Goal: Complete application form: Complete application form

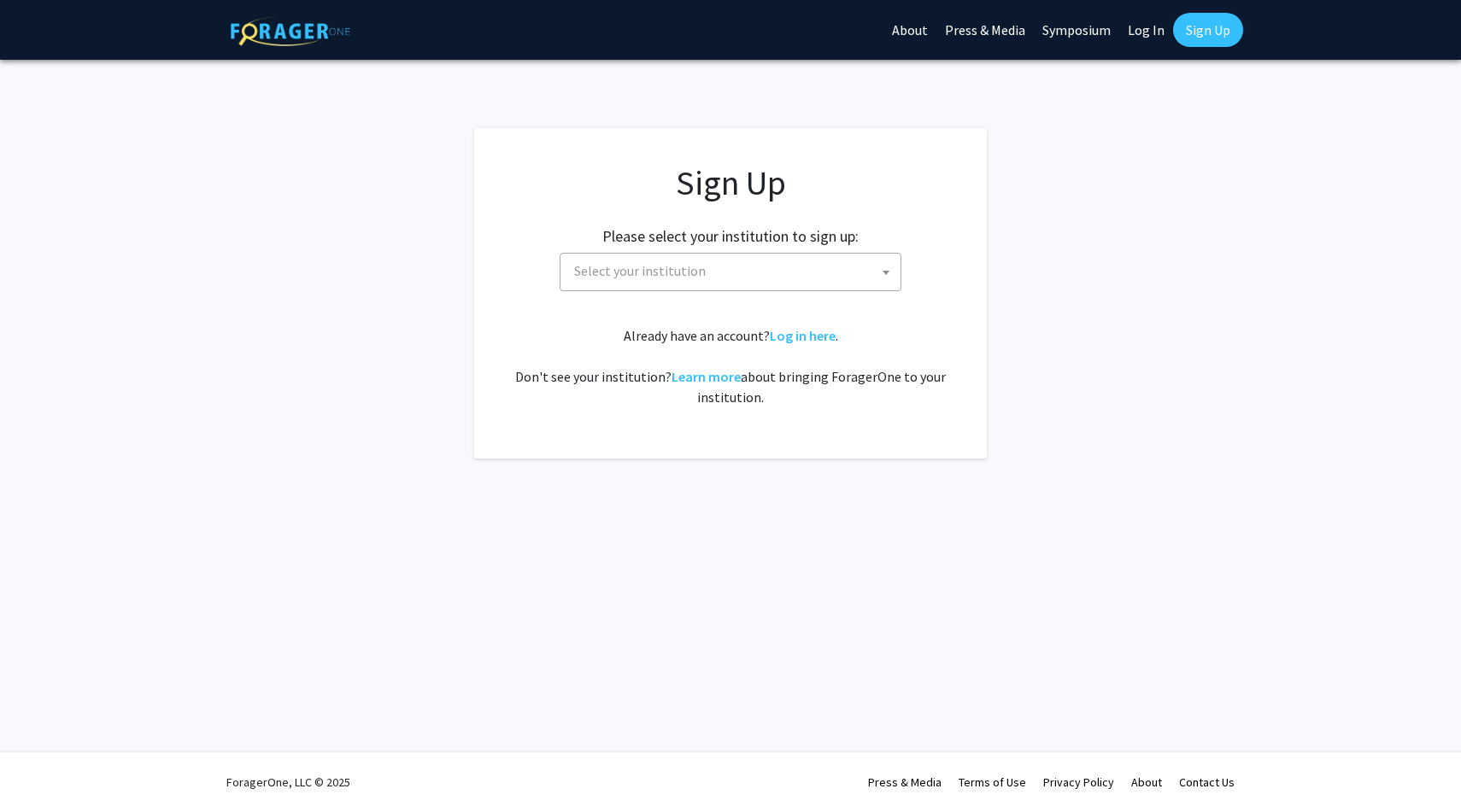
click at [712, 260] on span "Select your institution" at bounding box center [733, 270] width 333 height 35
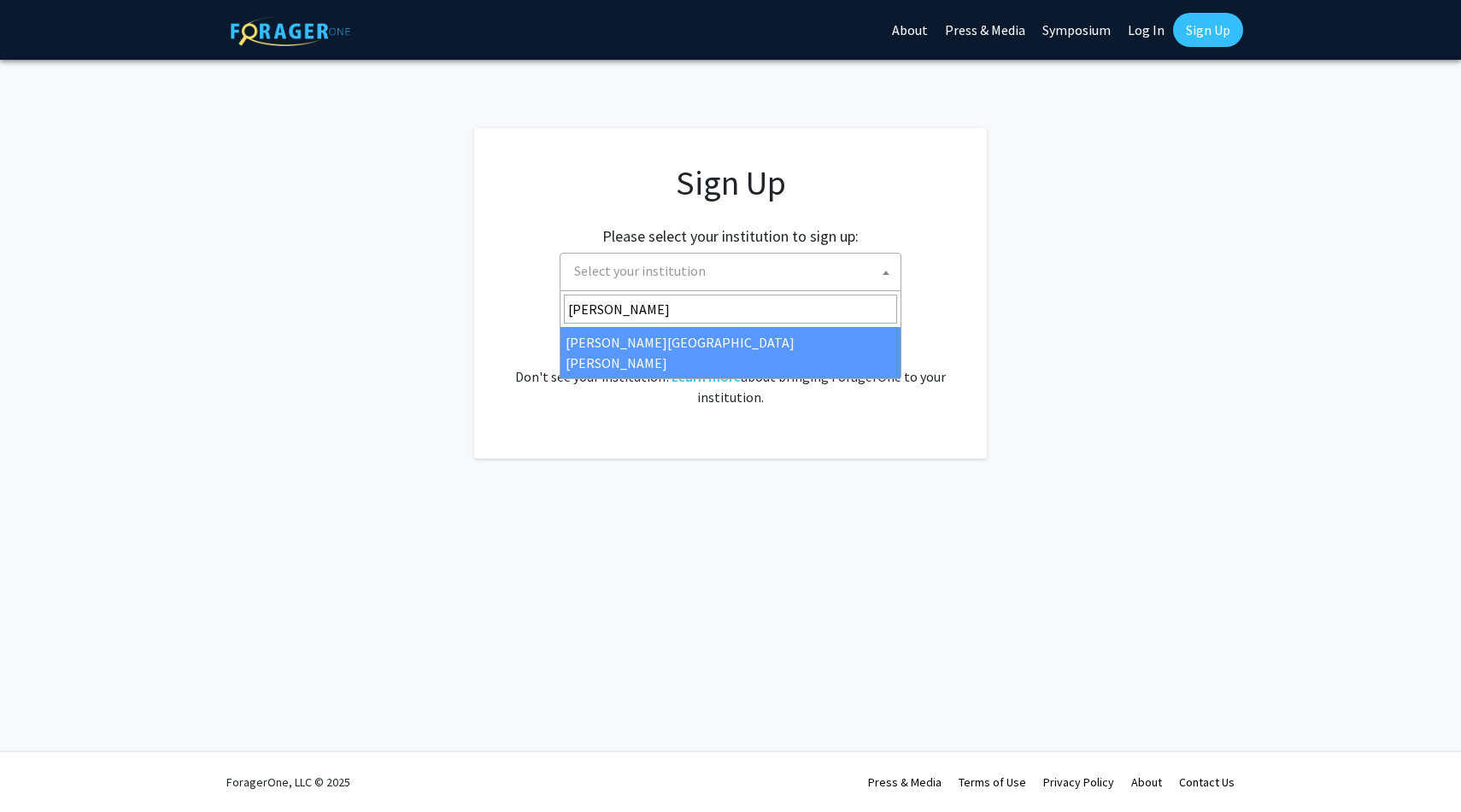
type input "[PERSON_NAME]"
select select "1"
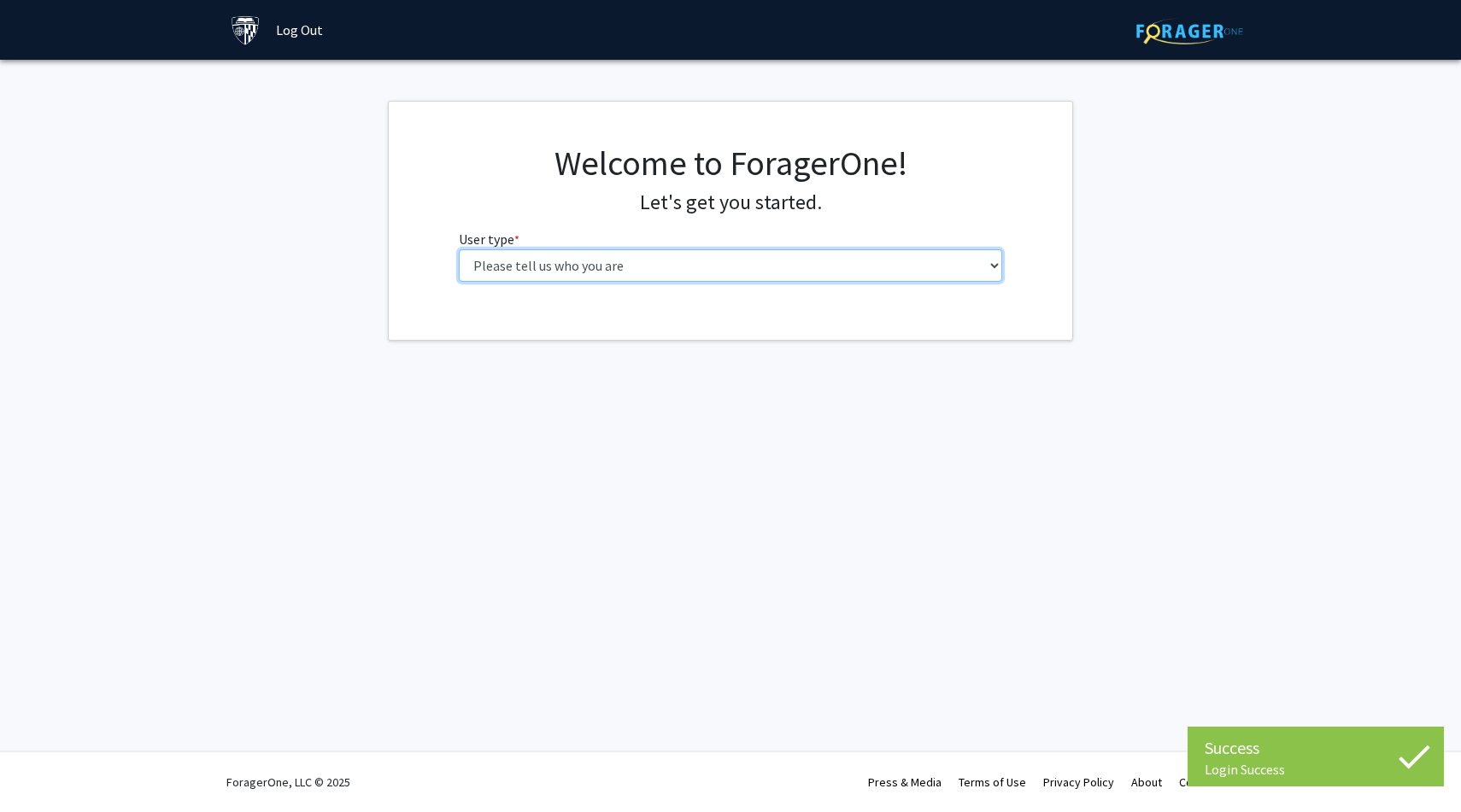
click at [741, 267] on select "Please tell us who you are Undergraduate Student Master's Student Doctoral Cand…" at bounding box center [731, 265] width 544 height 33
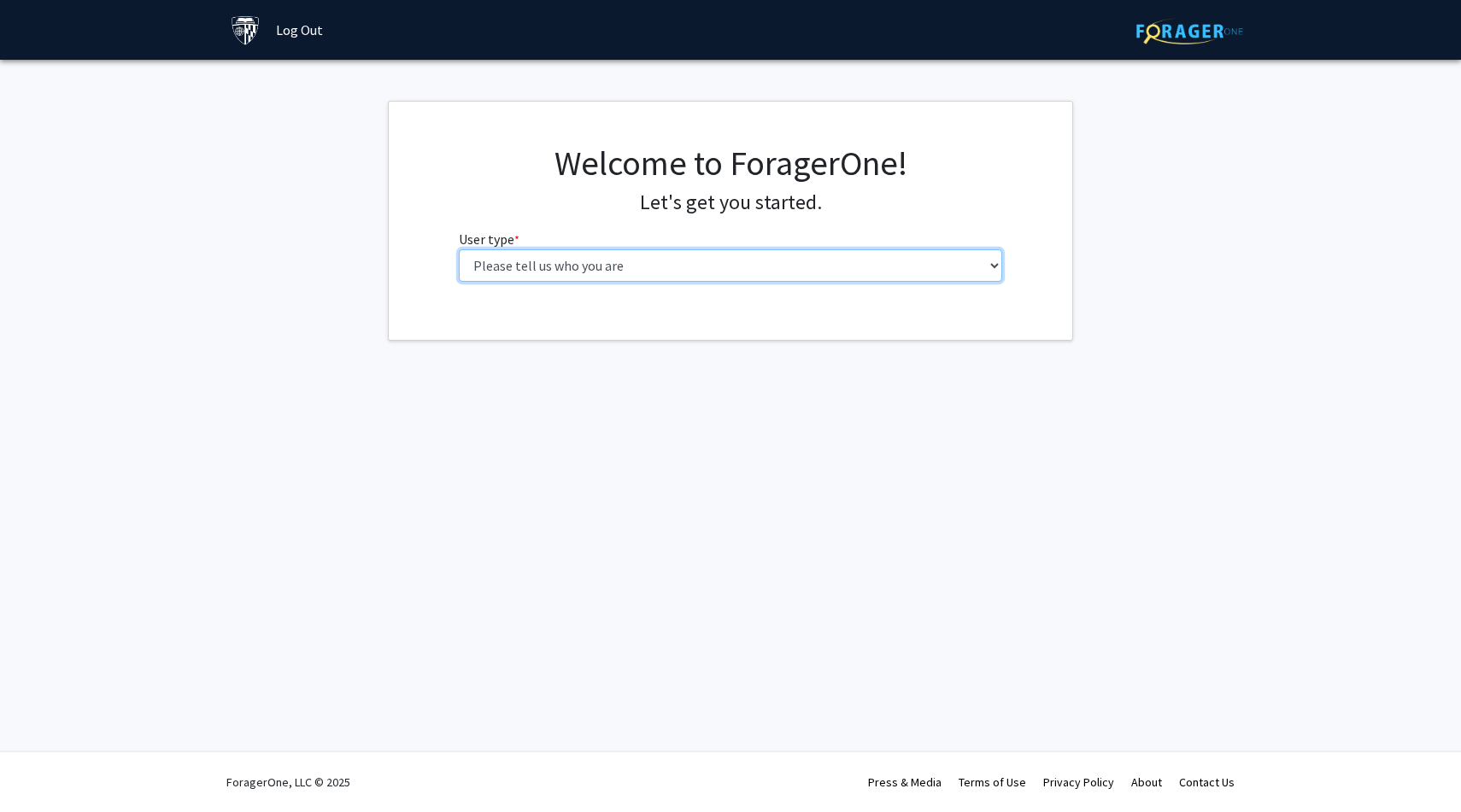
select select "1: undergrad"
click at [459, 249] on select "Please tell us who you are Undergraduate Student Master's Student Doctoral Cand…" at bounding box center [731, 265] width 544 height 33
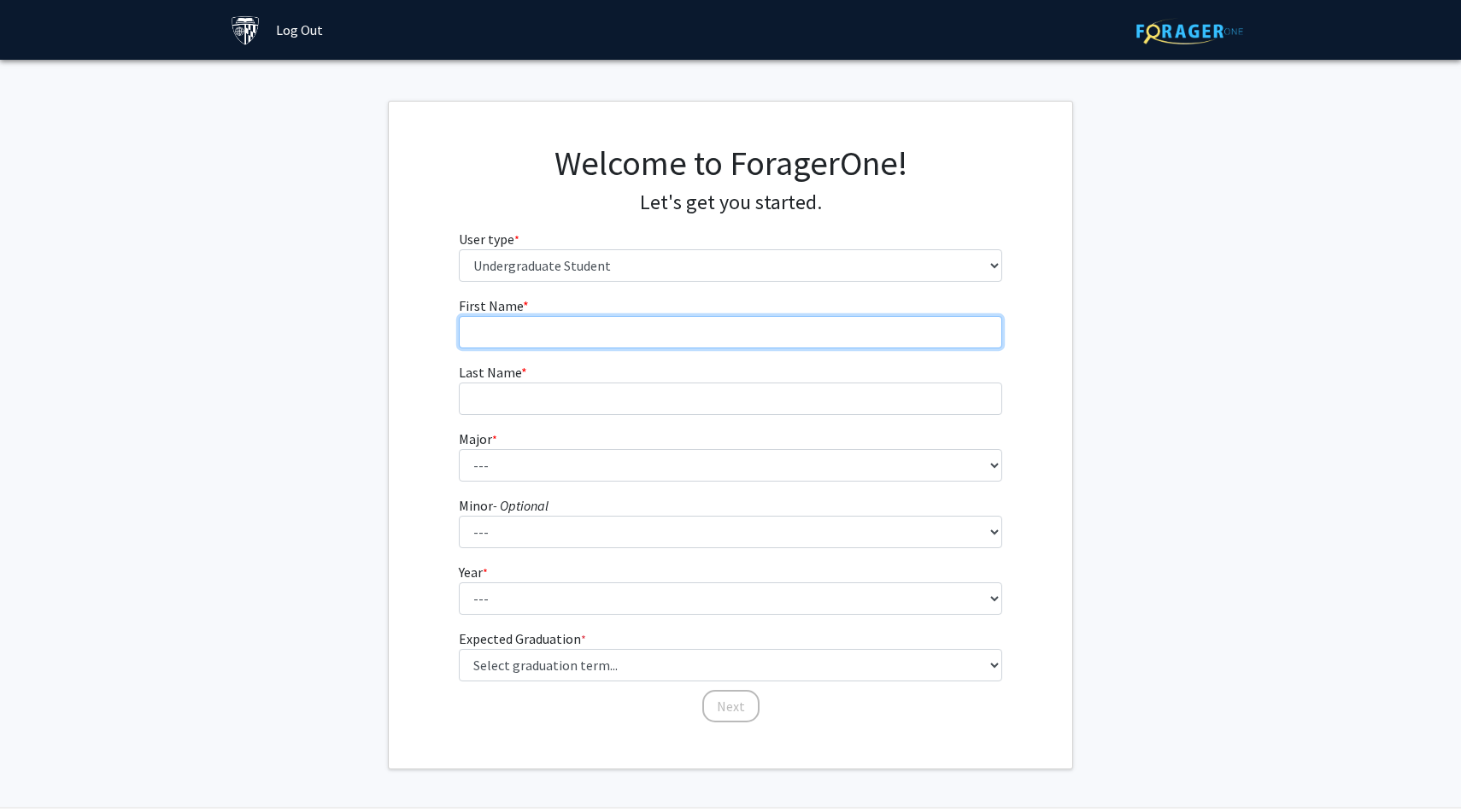
click at [675, 334] on input "First Name * required" at bounding box center [731, 332] width 544 height 33
type input "Tsion"
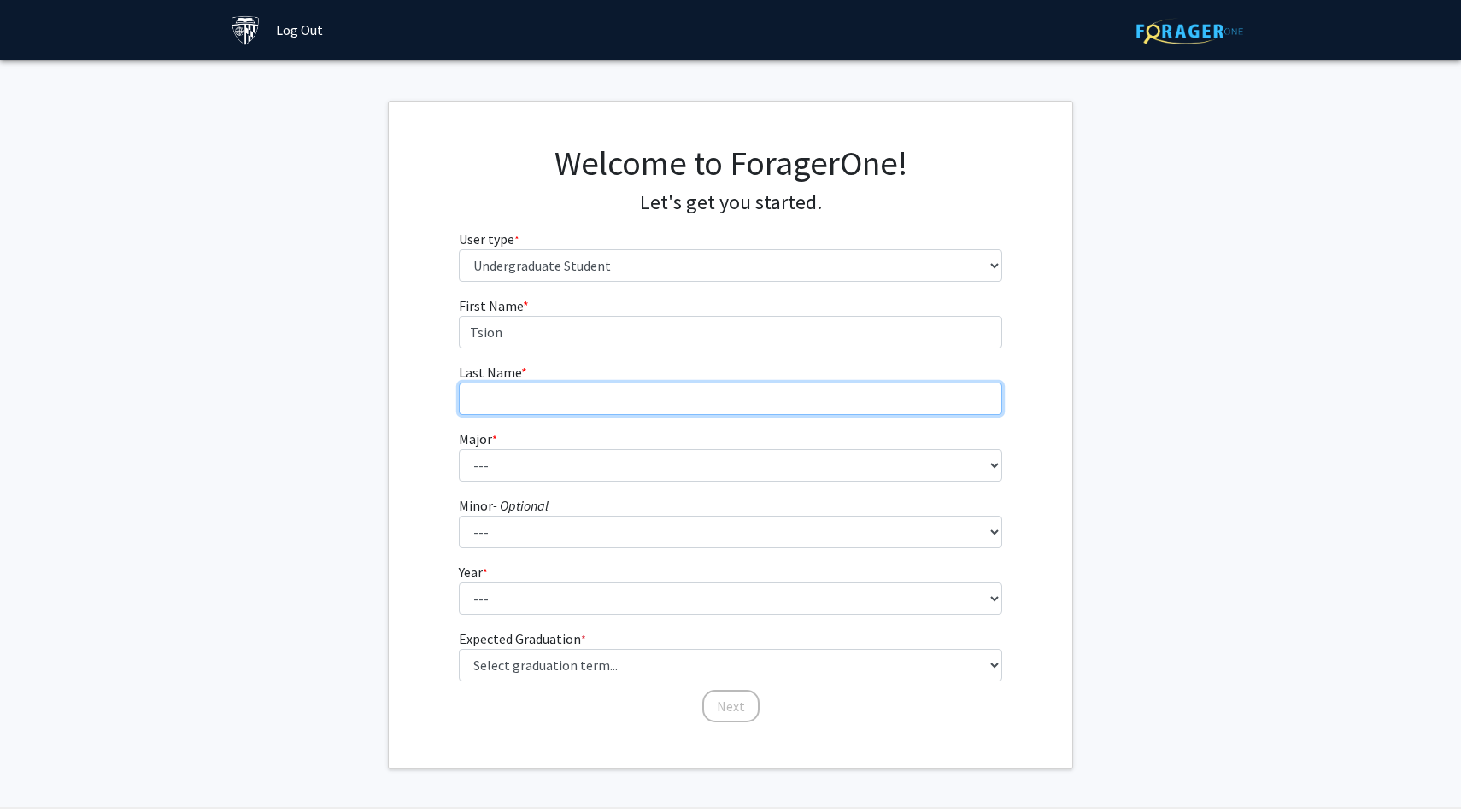
click at [735, 405] on input "Last Name * required" at bounding box center [731, 399] width 544 height 33
type input "Tewodros"
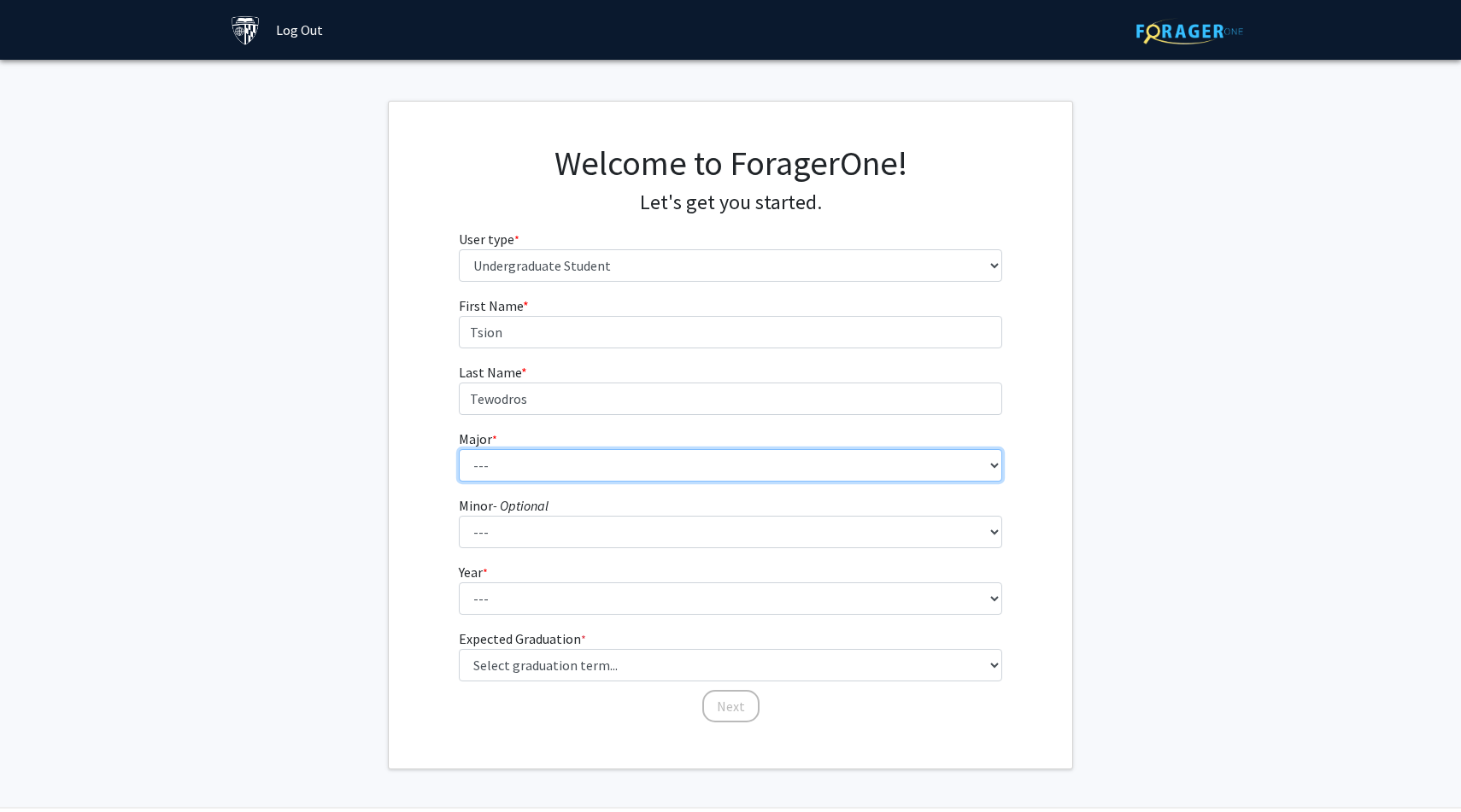
click at [668, 457] on select "--- Africana Studies Anthropology Applied Mathematics & Statistics Archaeology …" at bounding box center [731, 465] width 544 height 33
select select "45: 58"
click at [459, 449] on select "--- Africana Studies Anthropology Applied Mathematics & Statistics Archaeology …" at bounding box center [731, 465] width 544 height 33
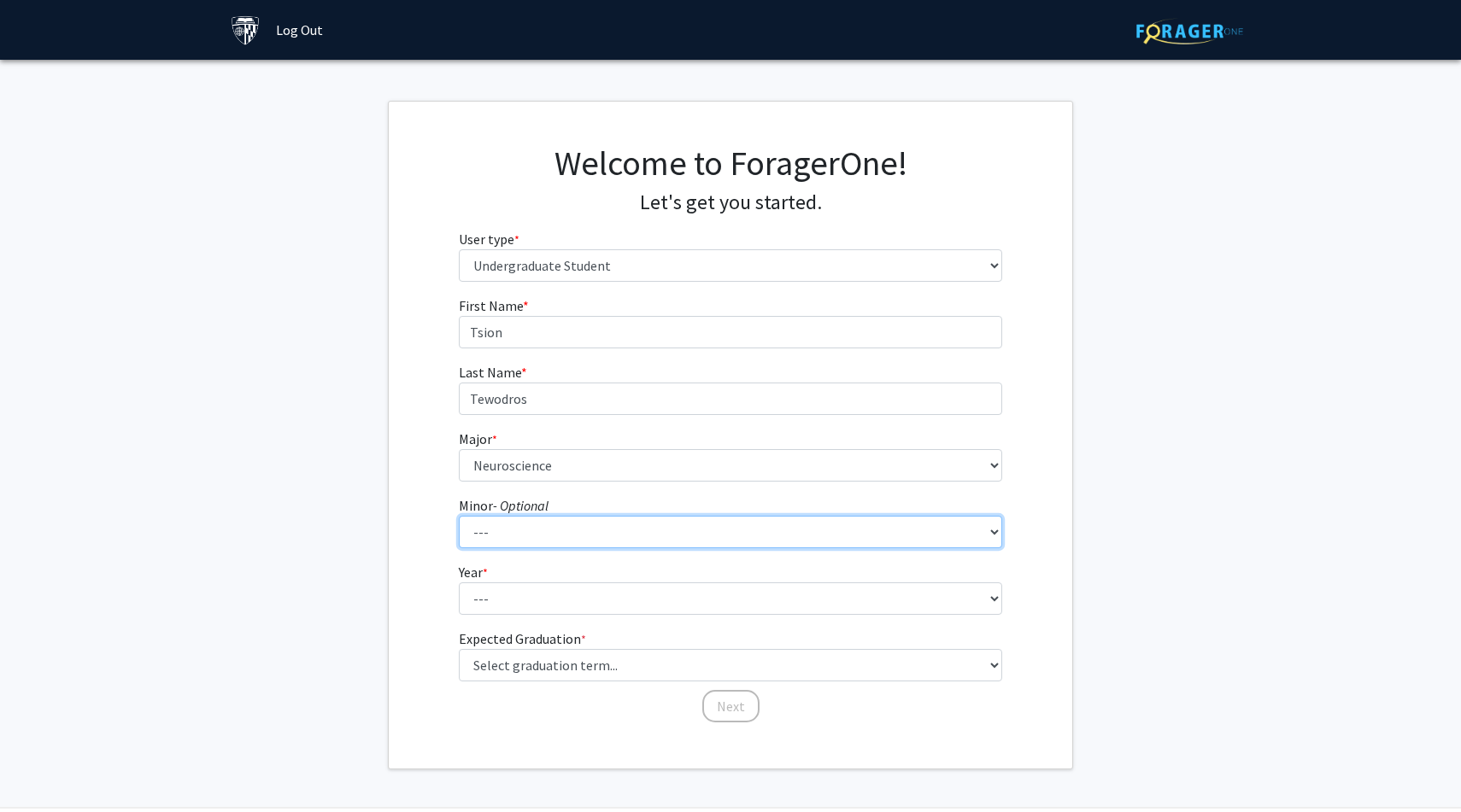
click at [559, 531] on select "--- Accounting and Financial Management Africana Studies Anthropology Applied M…" at bounding box center [731, 532] width 544 height 33
select select "38: 50"
click at [459, 516] on select "--- Accounting and Financial Management Africana Studies Anthropology Applied M…" at bounding box center [731, 532] width 544 height 33
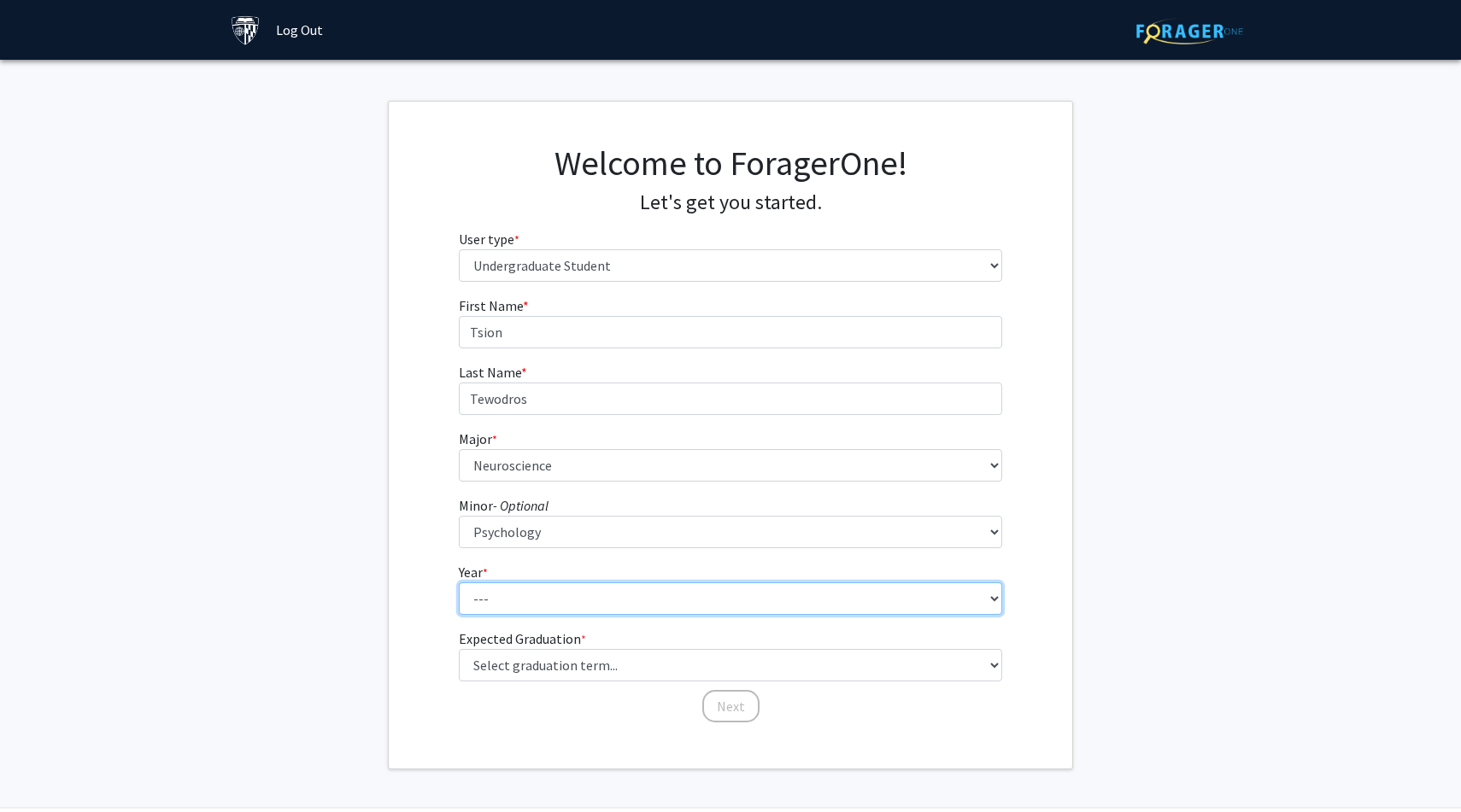
click at [591, 599] on select "--- First-year Sophomore Junior Senior Postbaccalaureate Certificate" at bounding box center [731, 599] width 544 height 33
select select "1: first-year"
click at [459, 583] on select "--- First-year Sophomore Junior Senior Postbaccalaureate Certificate" at bounding box center [731, 599] width 544 height 33
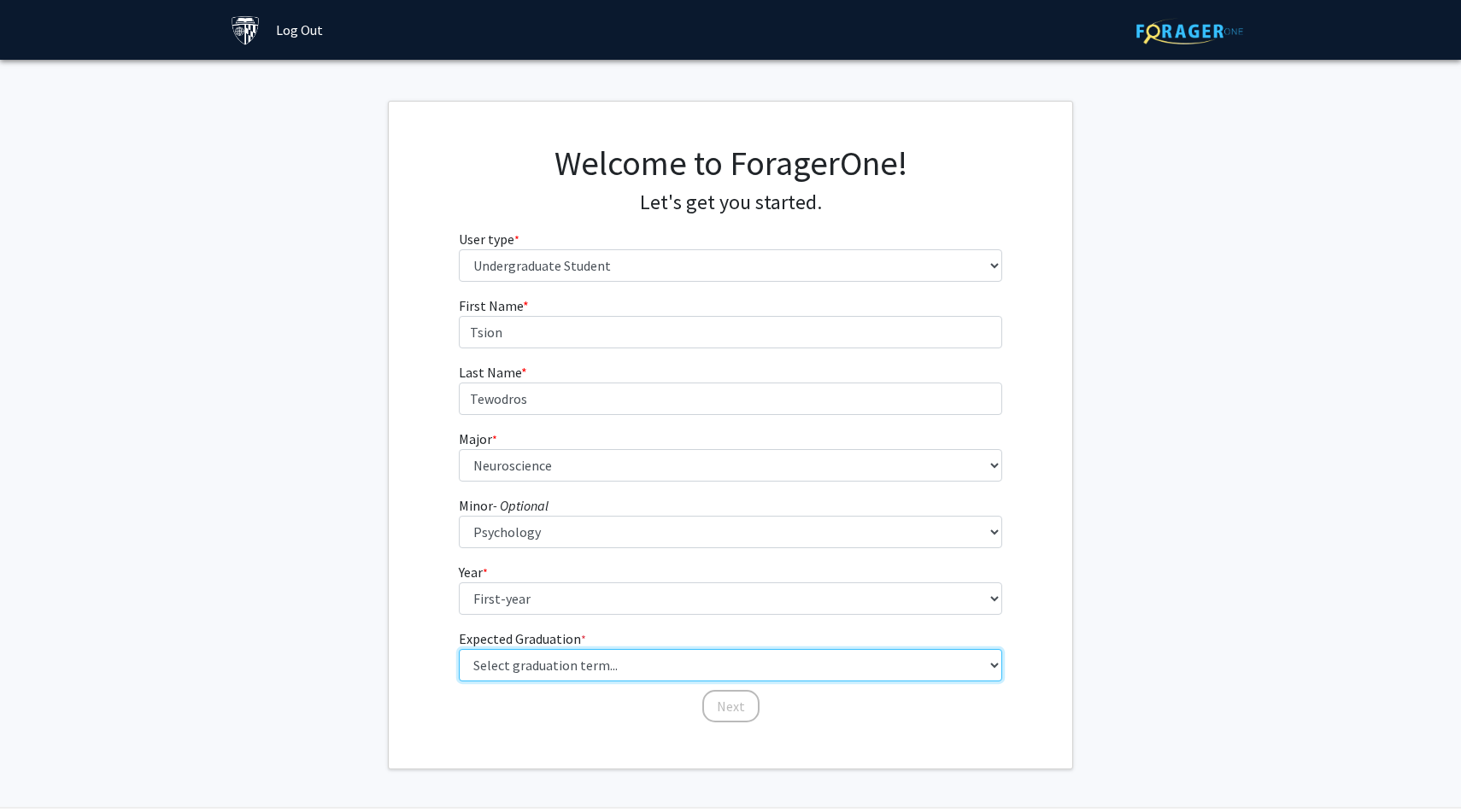
click at [605, 662] on select "Select graduation term... Spring 2025 Summer 2025 Fall 2025 Winter 2025 Spring …" at bounding box center [731, 666] width 544 height 33
click at [459, 649] on select "Select graduation term... Spring 2025 Summer 2025 Fall 2025 Winter 2025 Spring …" at bounding box center [731, 666] width 544 height 33
click at [598, 655] on select "Select graduation term... Spring 2025 Summer 2025 Fall 2025 Winter 2025 Spring …" at bounding box center [731, 666] width 544 height 33
select select "18: summer_2029"
click at [459, 649] on select "Select graduation term... Spring 2025 Summer 2025 Fall 2025 Winter 2025 Spring …" at bounding box center [731, 666] width 544 height 33
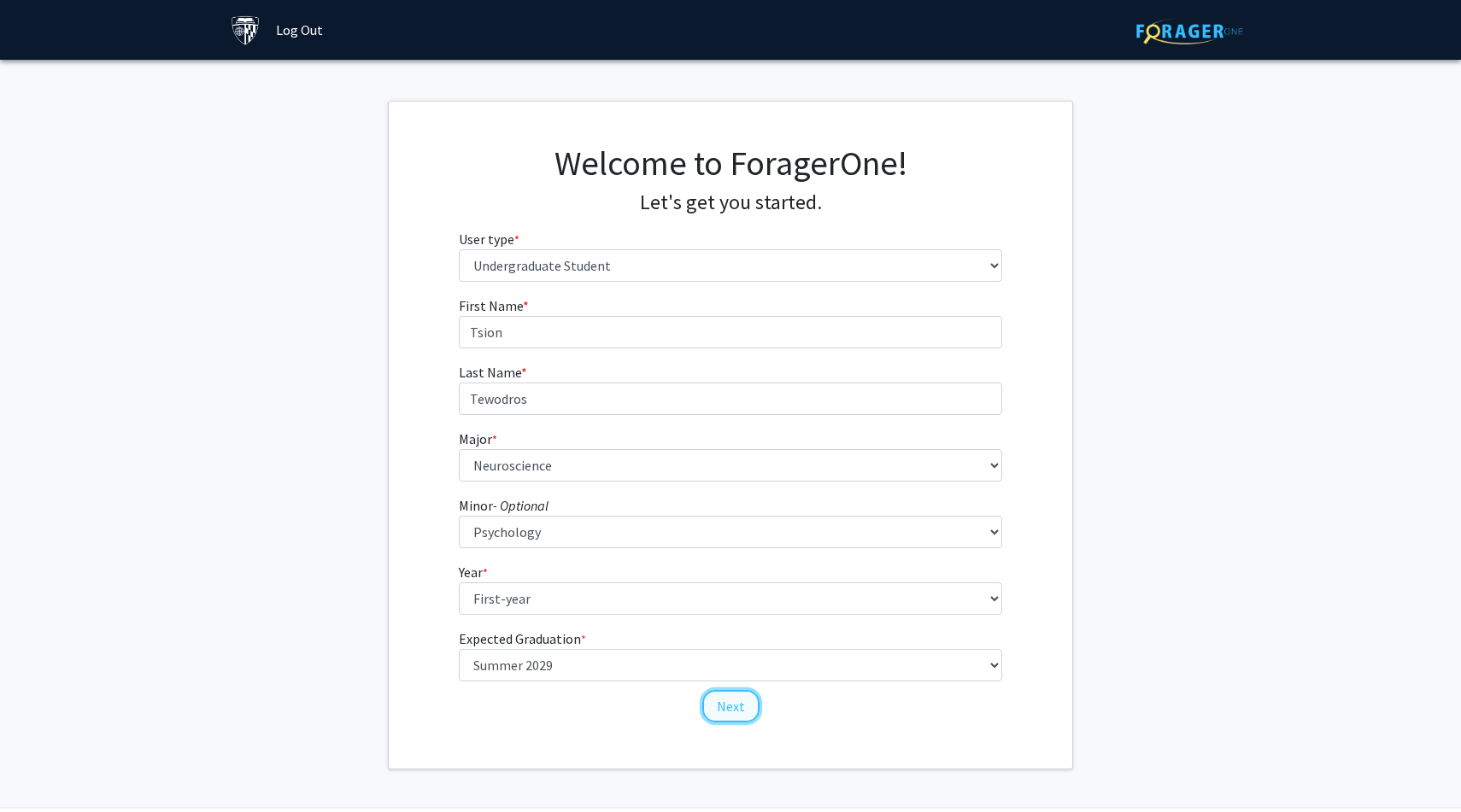
click at [742, 703] on button "Next" at bounding box center [731, 707] width 57 height 33
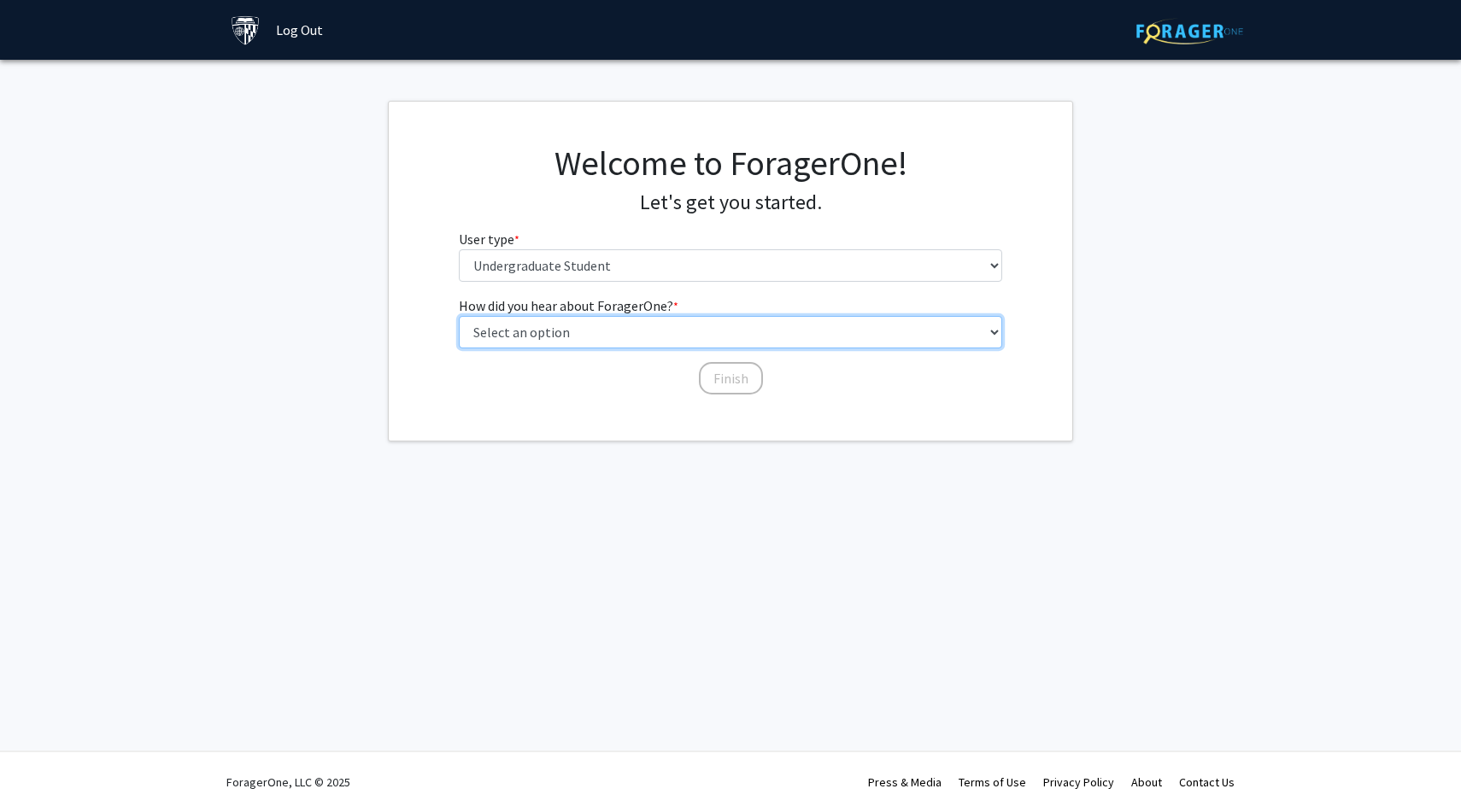
click at [633, 323] on select "Select an option Peer/student recommendation Faculty/staff recommendation Unive…" at bounding box center [731, 332] width 544 height 33
select select "3: university_website"
click at [459, 316] on select "Select an option Peer/student recommendation Faculty/staff recommendation Unive…" at bounding box center [731, 332] width 544 height 33
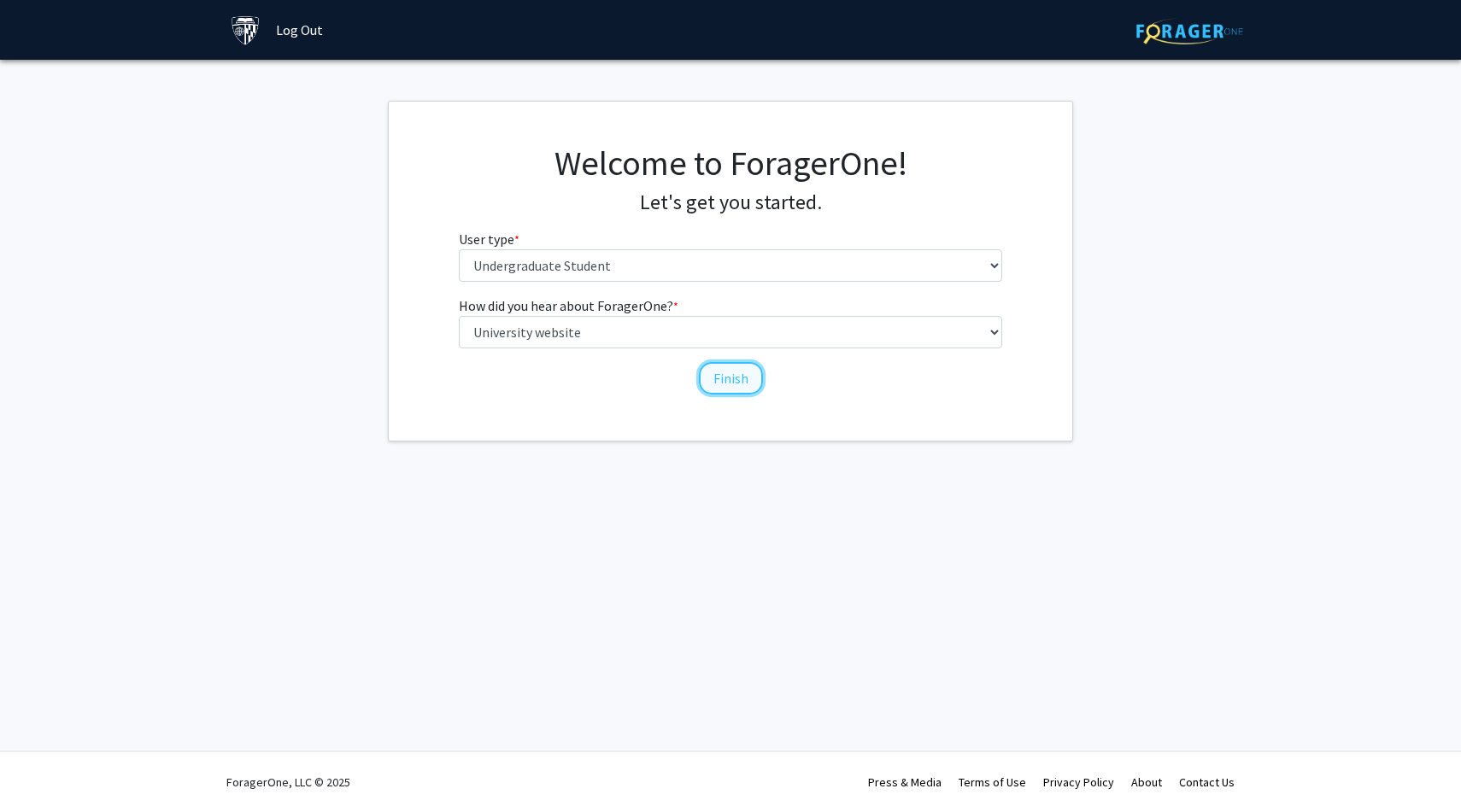
click at [726, 376] on button "Finish" at bounding box center [731, 378] width 64 height 33
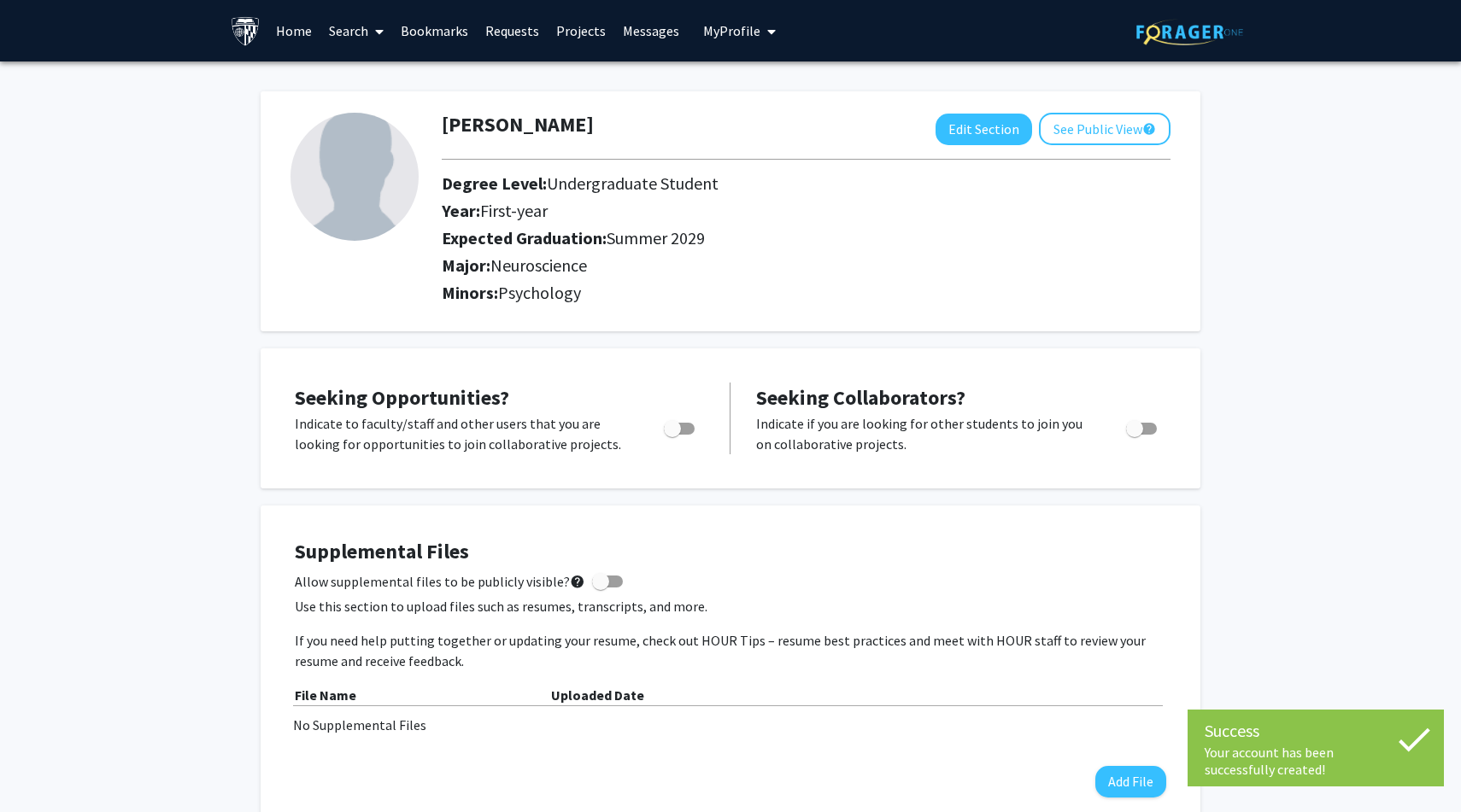
click at [383, 218] on img at bounding box center [354, 177] width 128 height 128
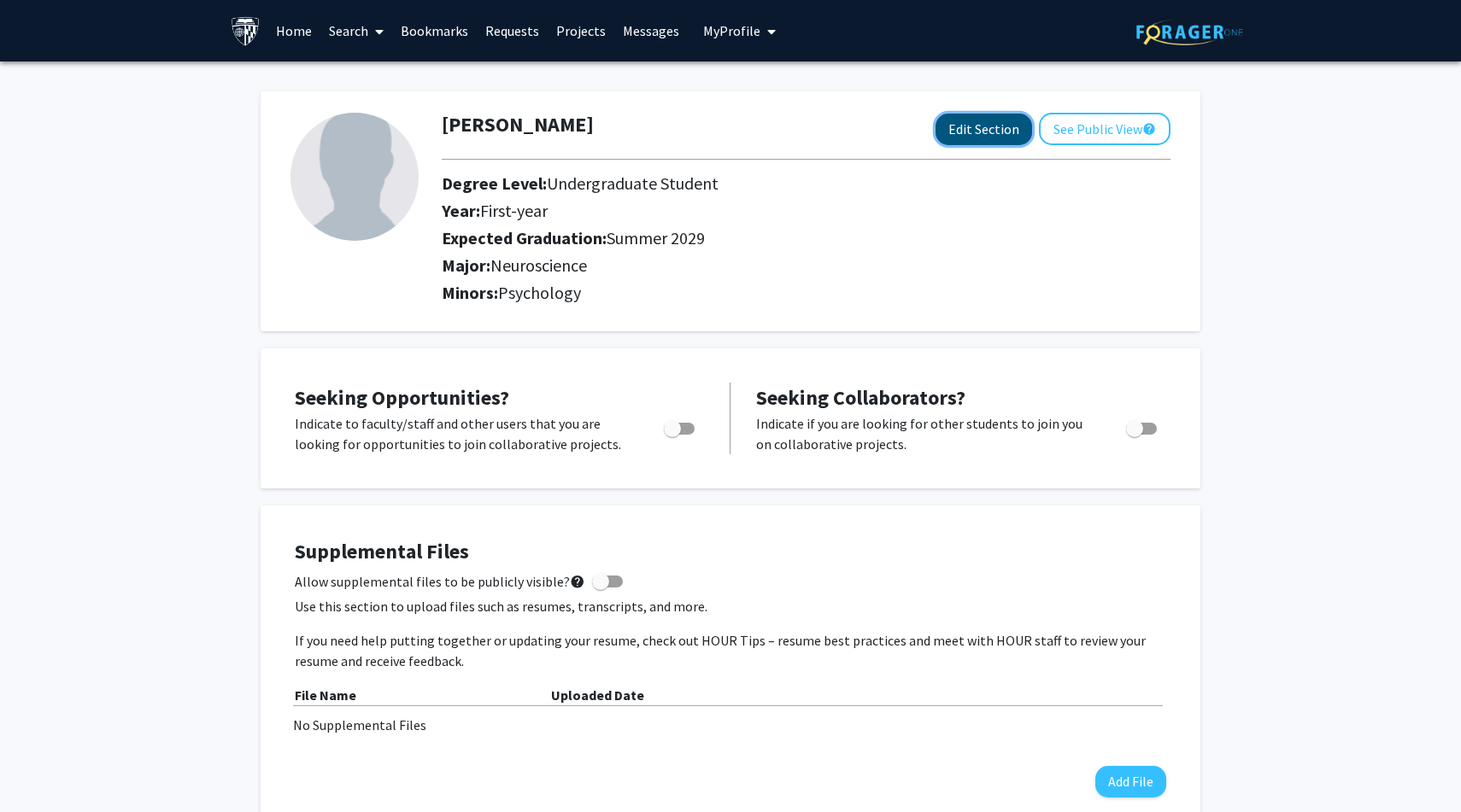
click at [987, 140] on button "Edit Section" at bounding box center [983, 129] width 97 height 32
select select "first-year"
select select "46: summer_2029"
